Goal: Obtain resource: Obtain resource

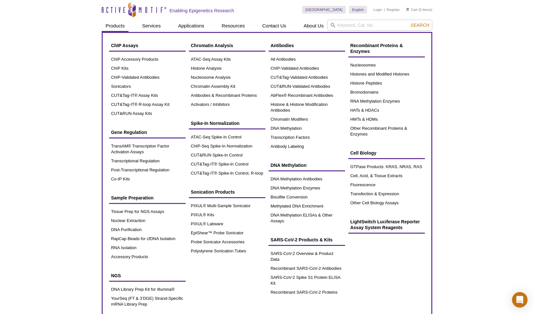
click at [120, 35] on div "ChIP Assays ChIP Accessory Products ChIP Kits ChIP-Validated Antibodies Sonicat…" at bounding box center [267, 174] width 330 height 284
click at [192, 58] on link "ATAC-Seq Assay Kits" at bounding box center [227, 59] width 76 height 9
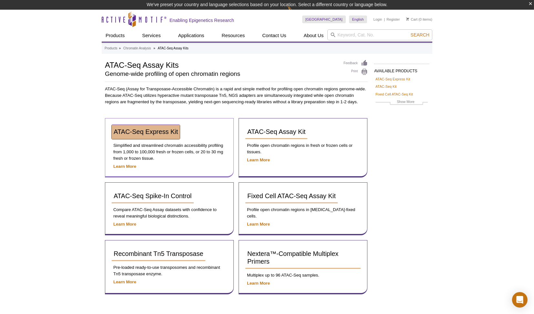
click at [143, 131] on span "ATAC-Seq Express Kit" at bounding box center [146, 131] width 64 height 7
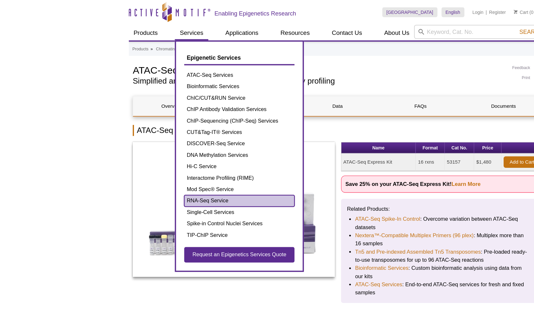
click at [161, 157] on link "RNA-Seq Service" at bounding box center [189, 158] width 87 height 9
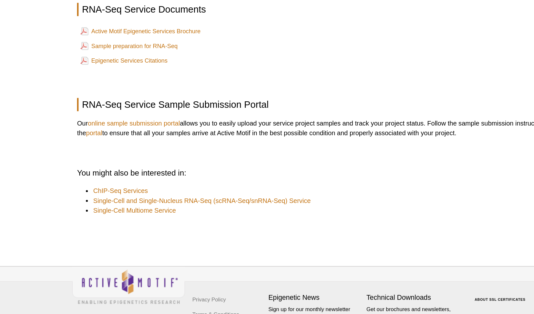
scroll to position [604, 0]
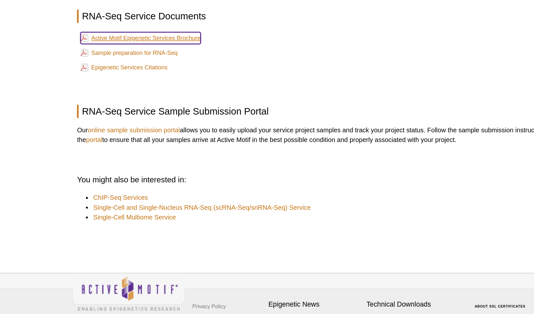
click at [175, 103] on link "Active Motif Epigenetic Services Brochure" at bounding box center [146, 105] width 79 height 8
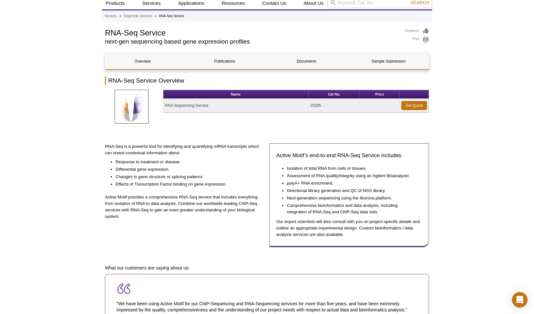
scroll to position [0, 0]
